Goal: Task Accomplishment & Management: Manage account settings

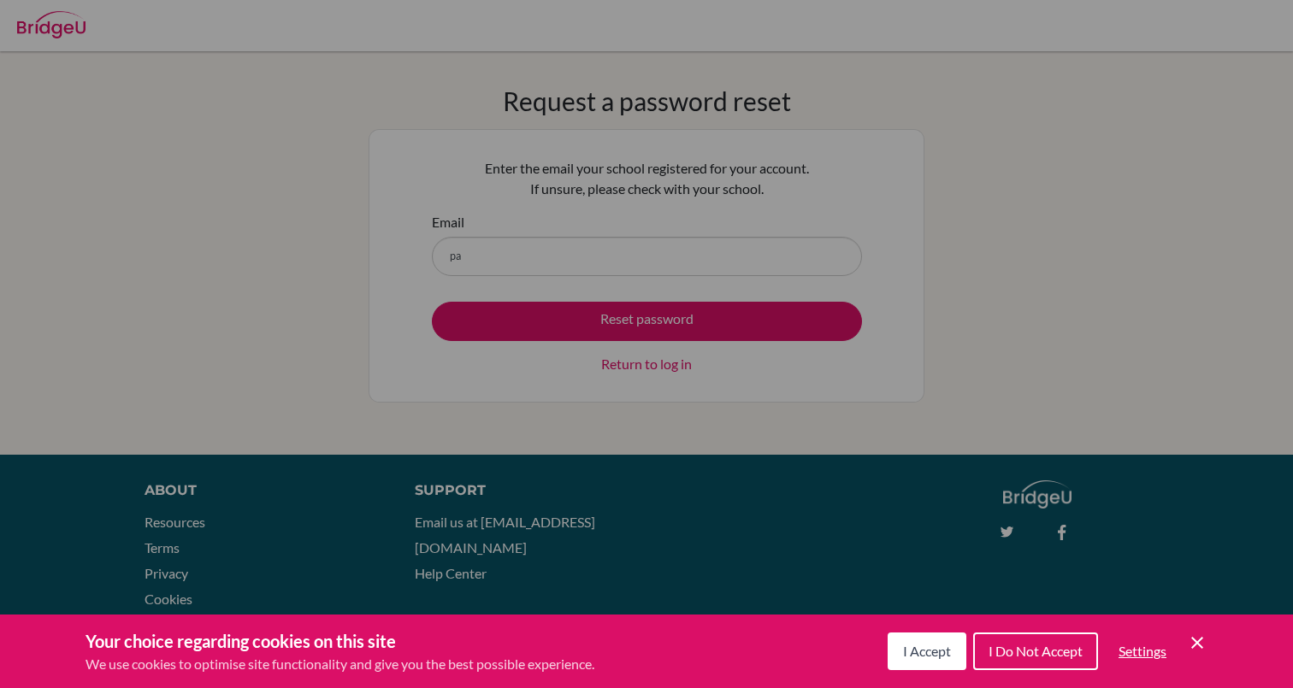
click at [923, 654] on span "I Accept" at bounding box center [927, 651] width 48 height 16
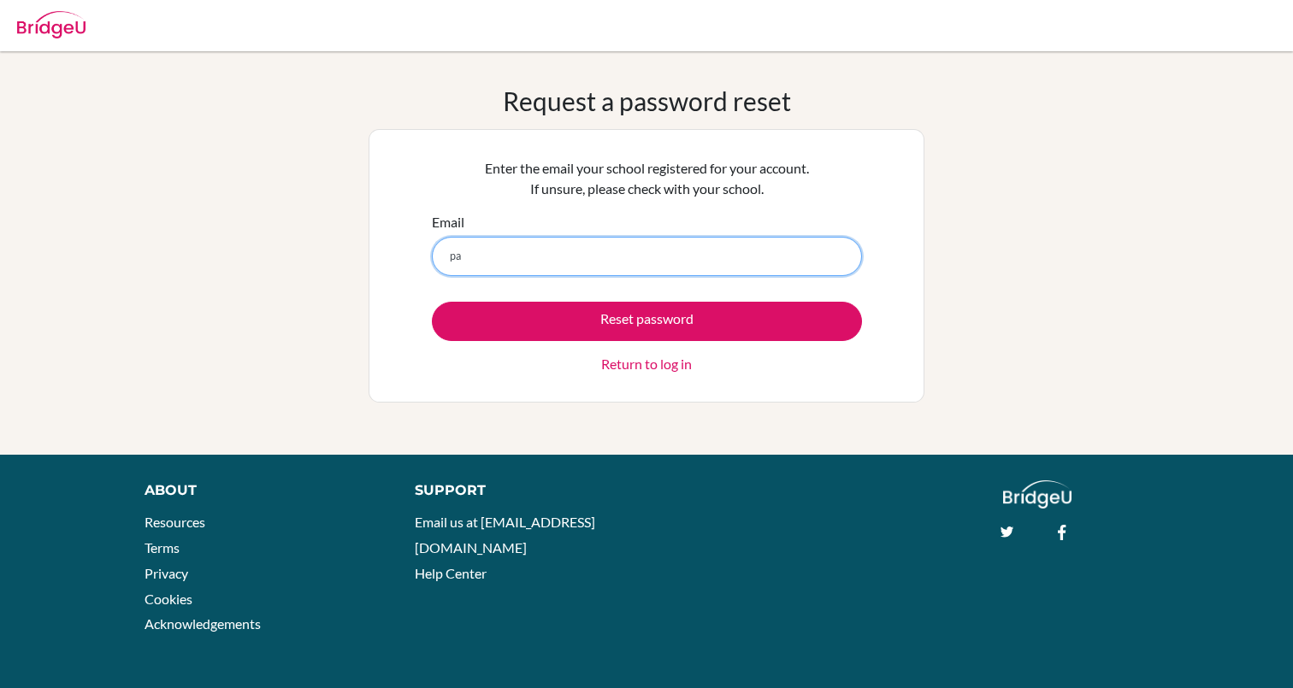
click at [498, 239] on input "pa" at bounding box center [647, 256] width 430 height 39
click at [484, 258] on input "paulinaperret@isaruba.com" at bounding box center [647, 256] width 430 height 39
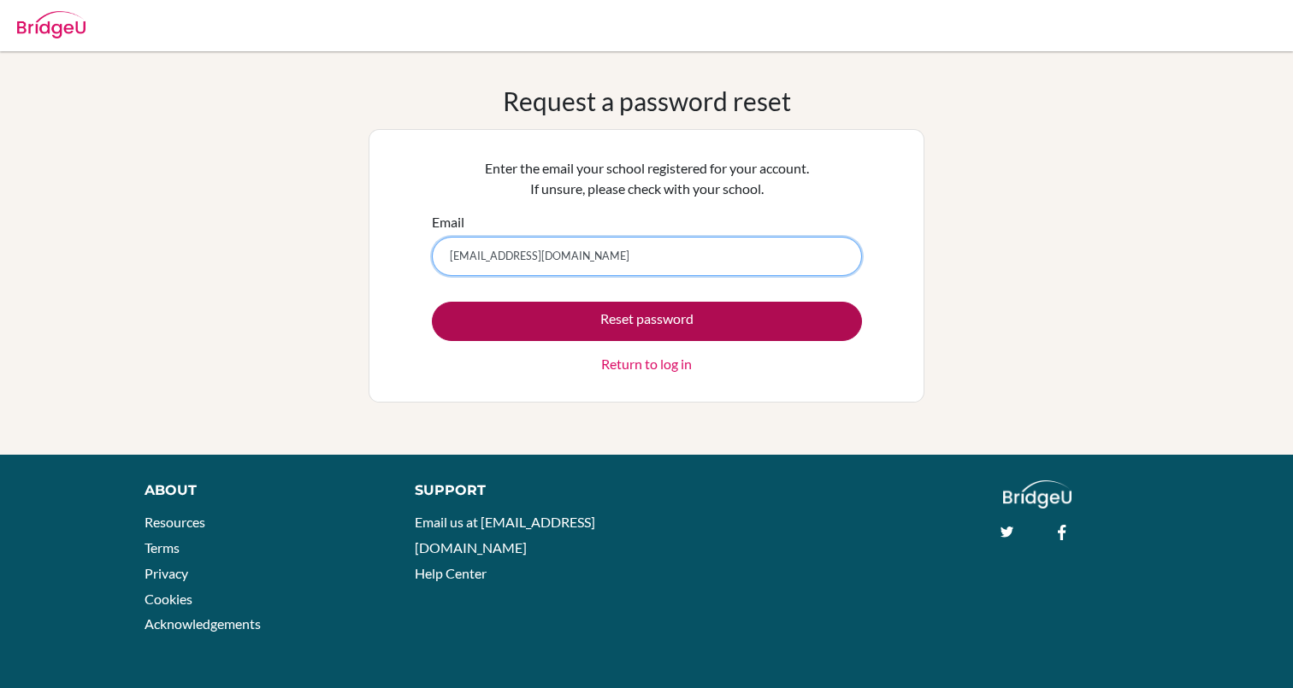
type input "paulina.perret@isaruba.com"
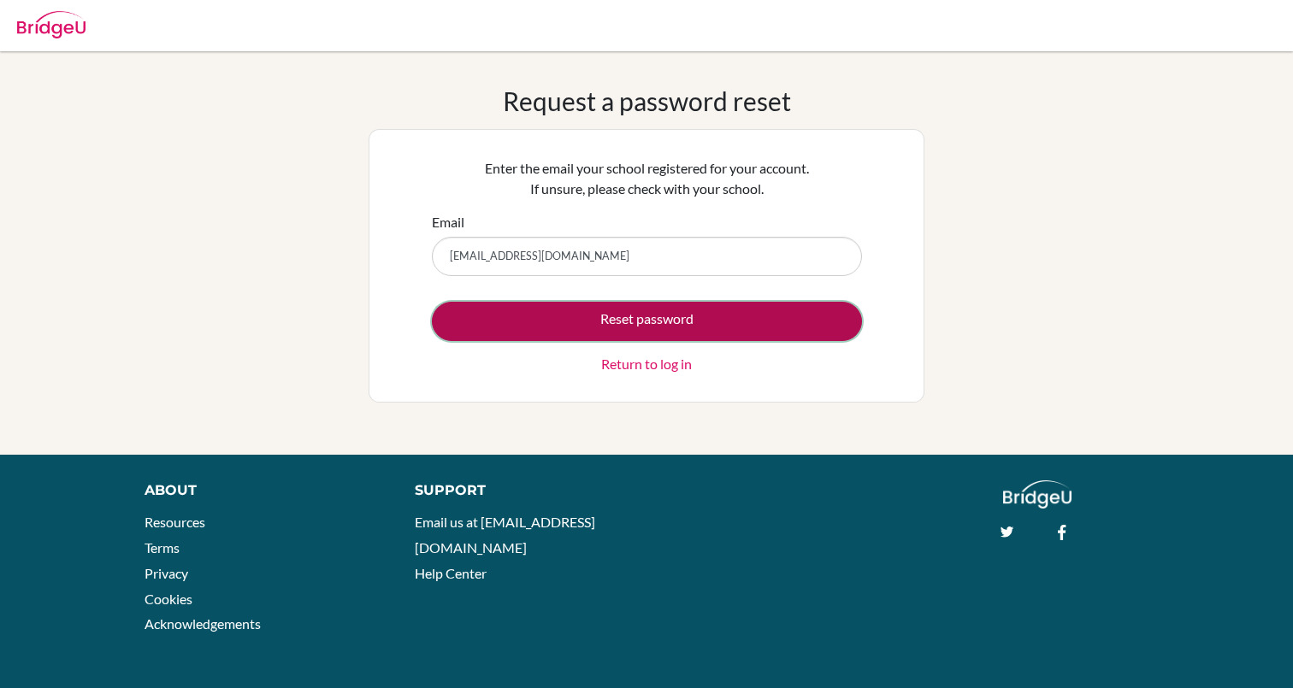
click at [491, 321] on button "Reset password" at bounding box center [647, 321] width 430 height 39
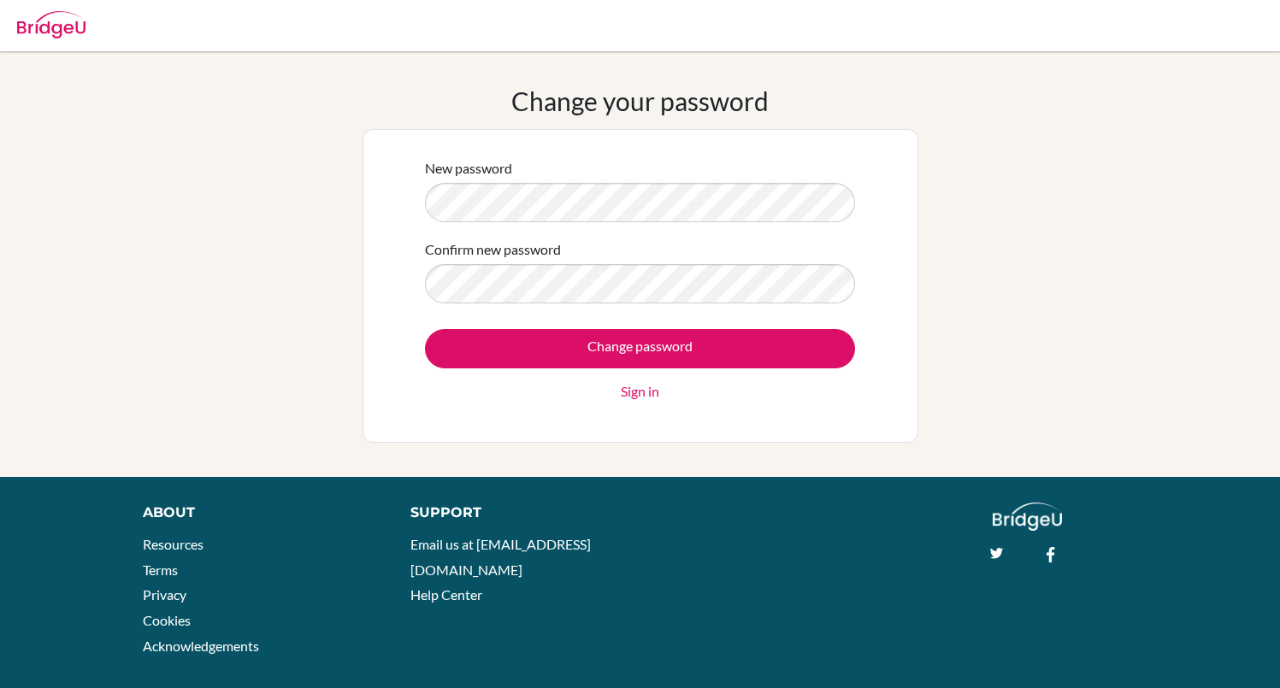
click at [425, 329] on input "Change password" at bounding box center [640, 348] width 430 height 39
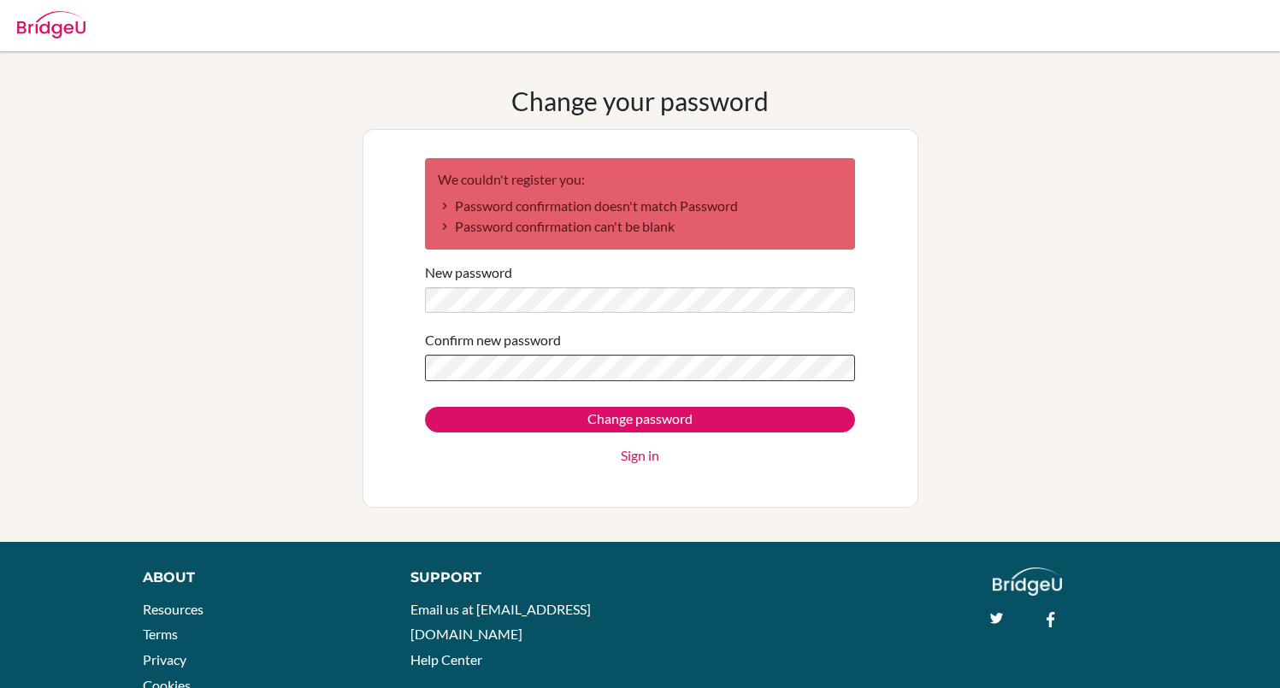
click at [425, 407] on input "Change password" at bounding box center [640, 420] width 430 height 26
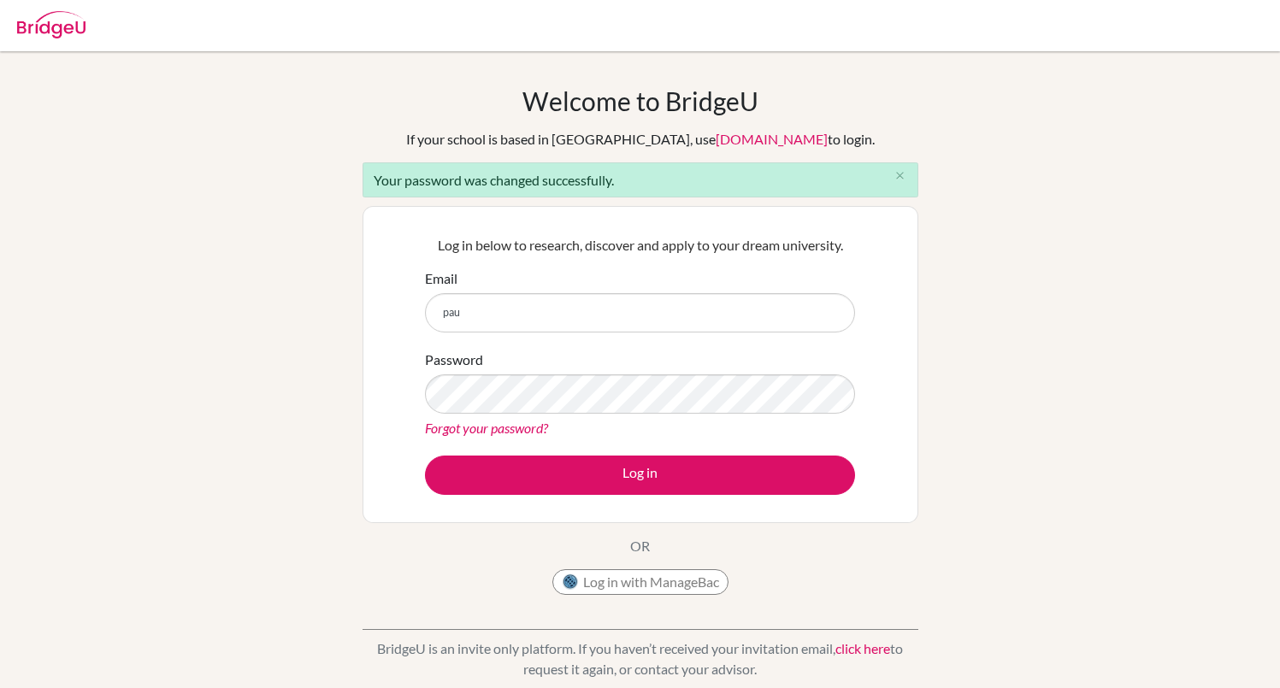
type input "[EMAIL_ADDRESS][DOMAIN_NAME]"
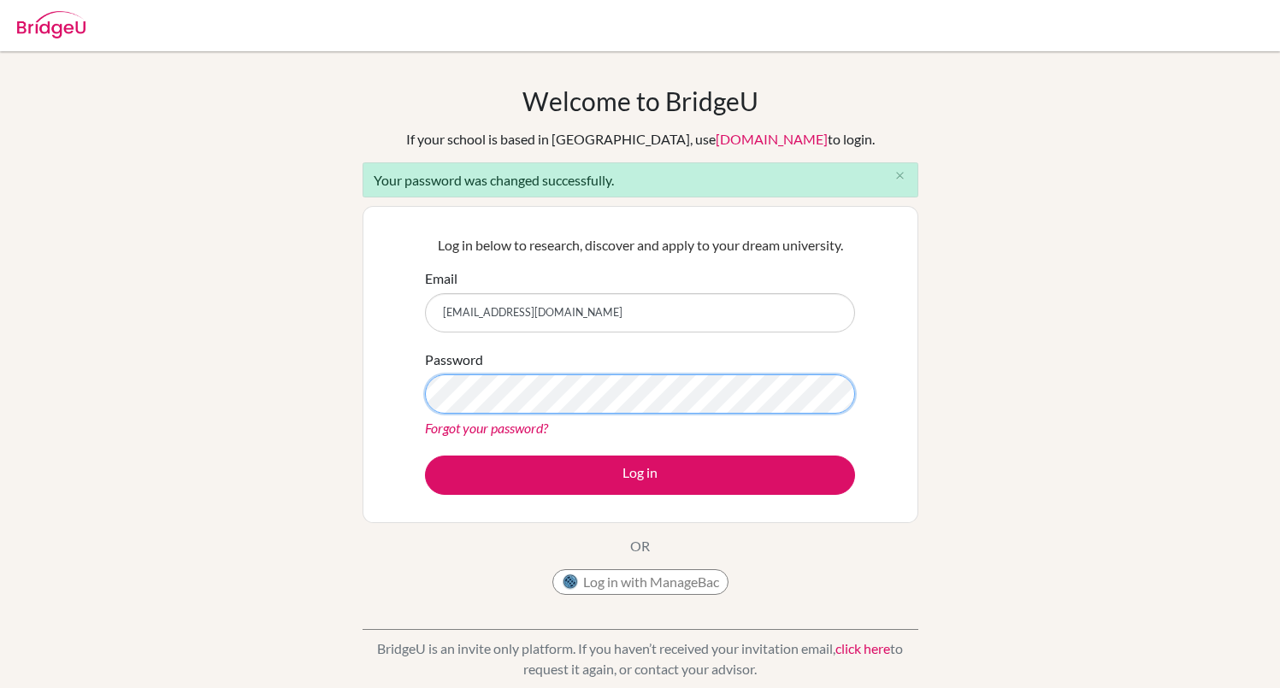
click at [425, 456] on button "Log in" at bounding box center [640, 475] width 430 height 39
